Goal: Information Seeking & Learning: Learn about a topic

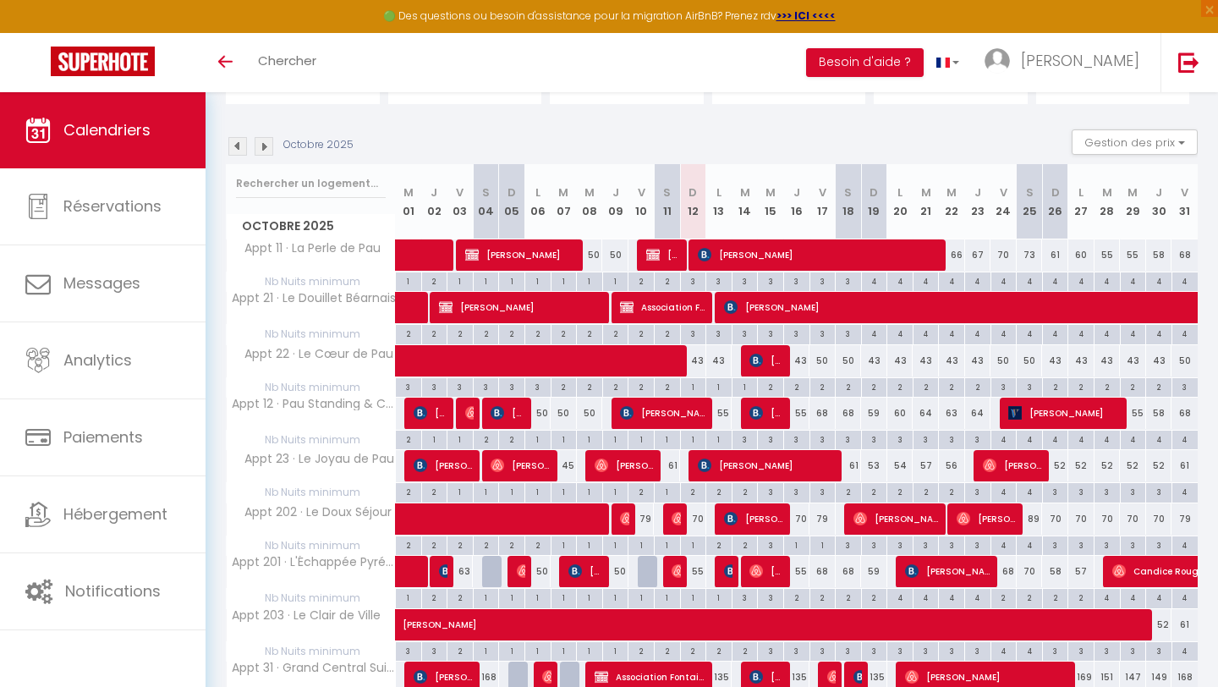
scroll to position [296, 0]
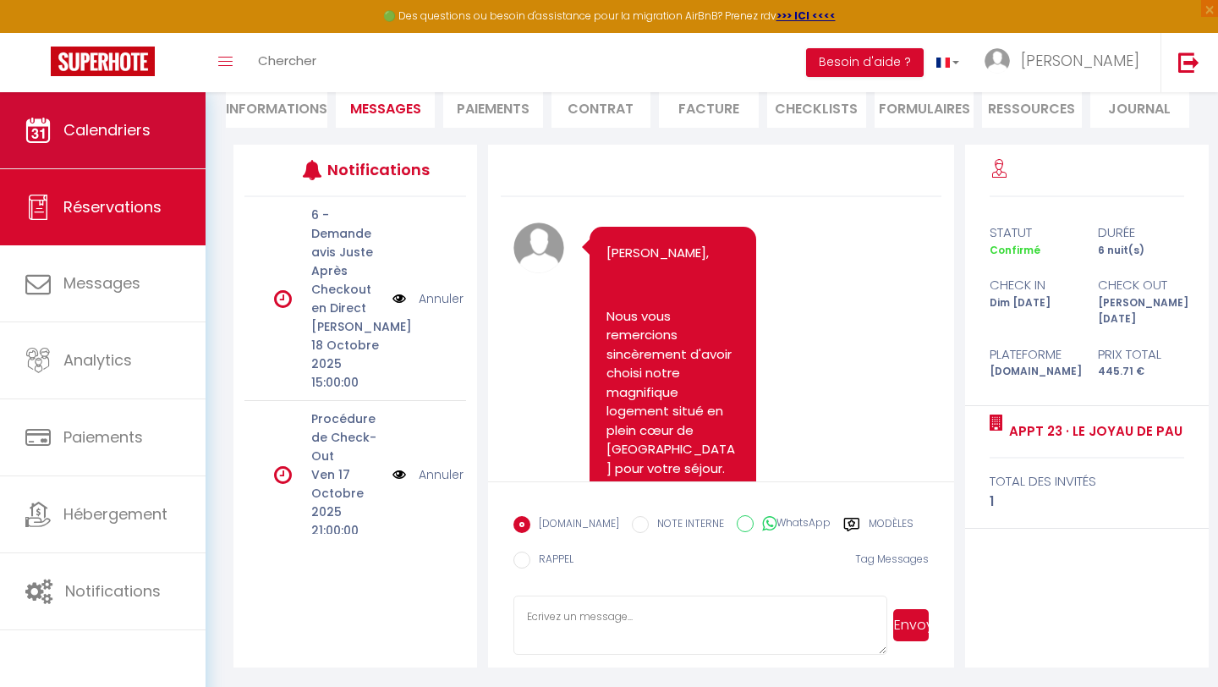
scroll to position [5254, 0]
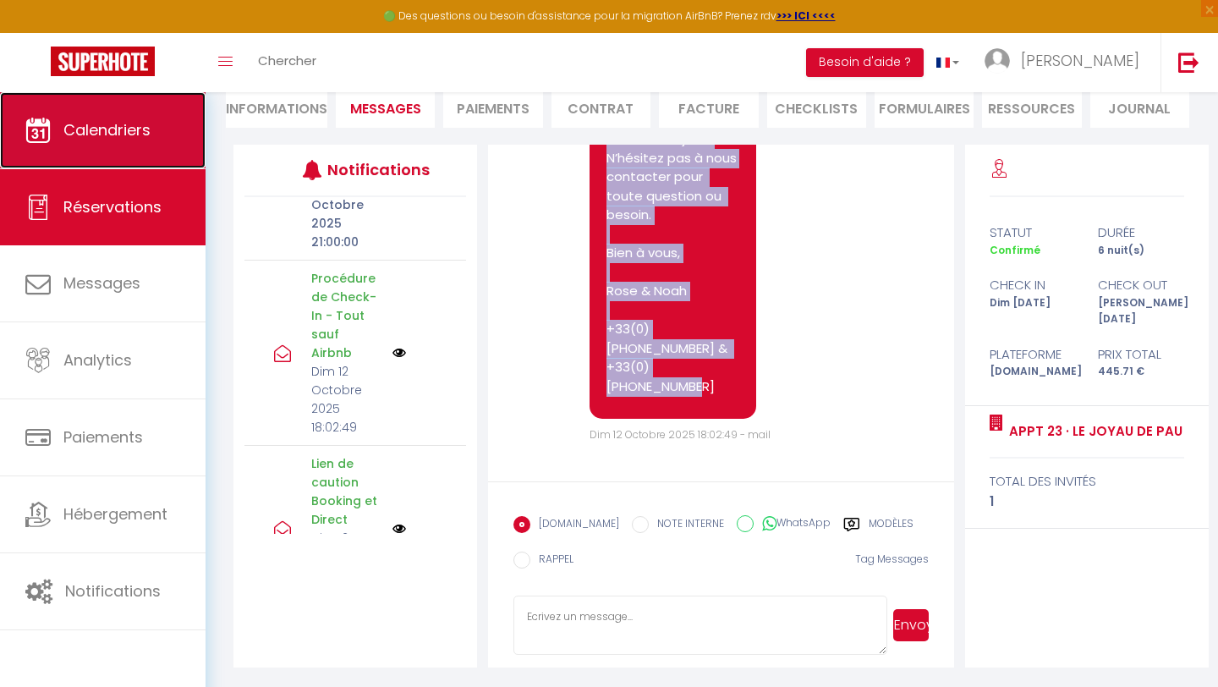
click at [103, 131] on span "Calendriers" at bounding box center [106, 129] width 87 height 21
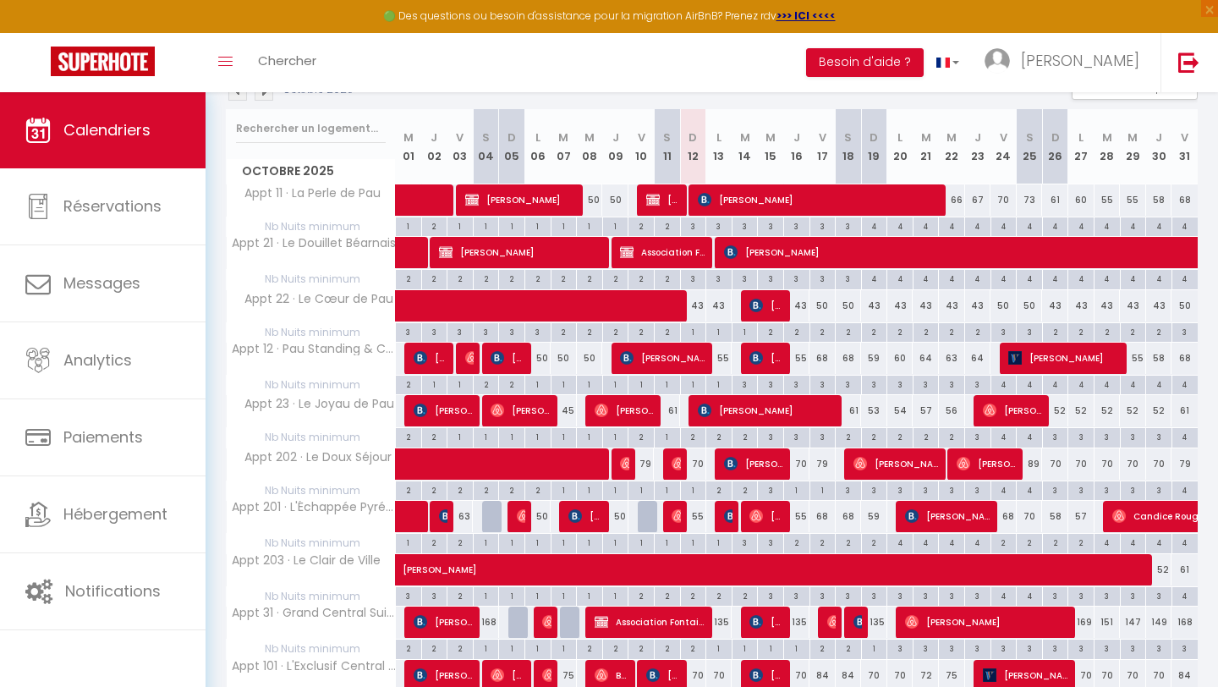
scroll to position [200, 0]
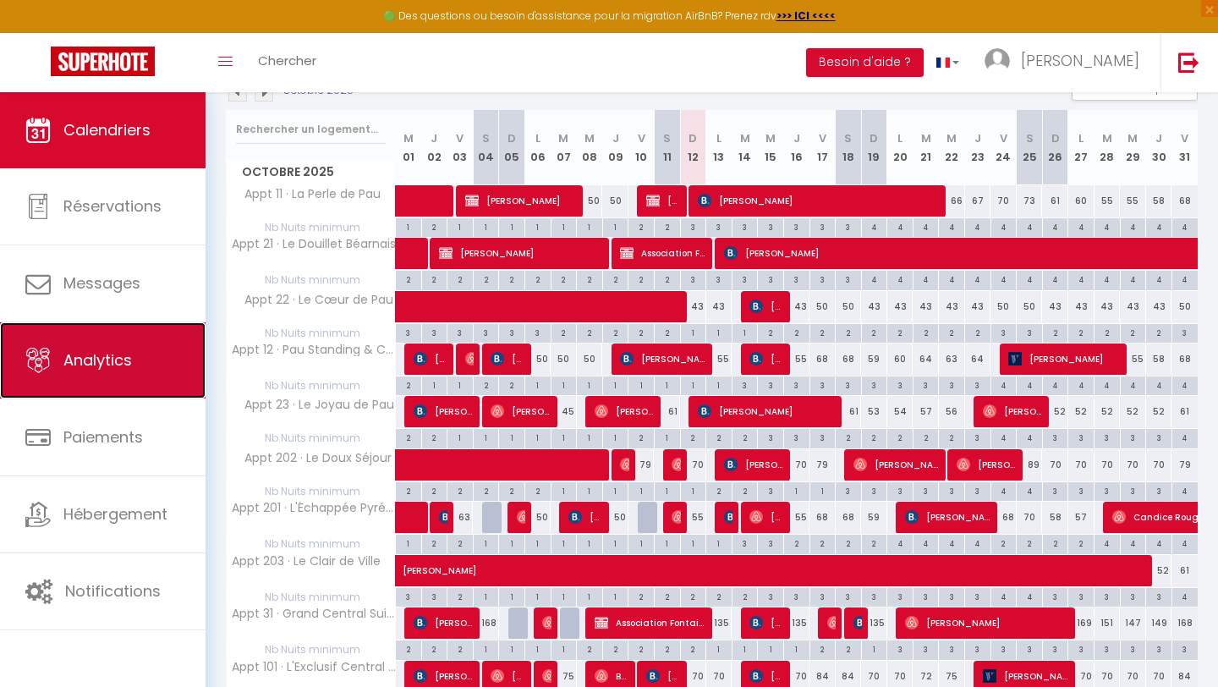
click at [128, 335] on link "Analytics" at bounding box center [103, 360] width 206 height 76
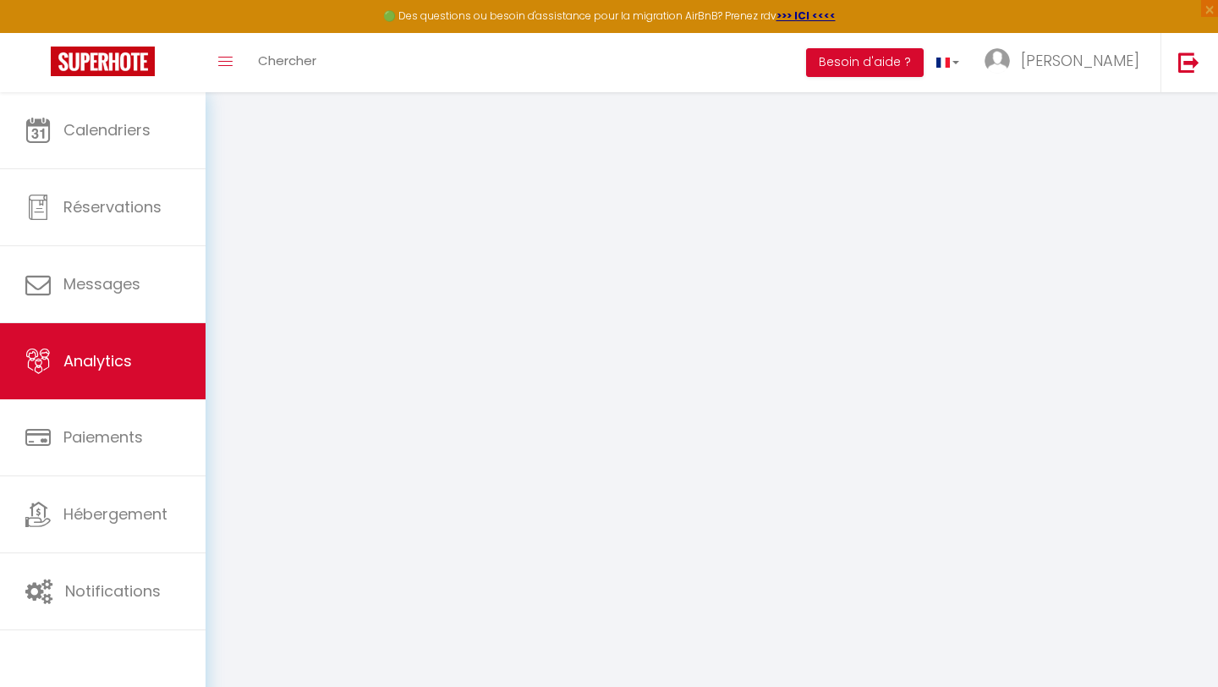
select select "2025"
select select "10"
